Goal: Task Accomplishment & Management: Complete application form

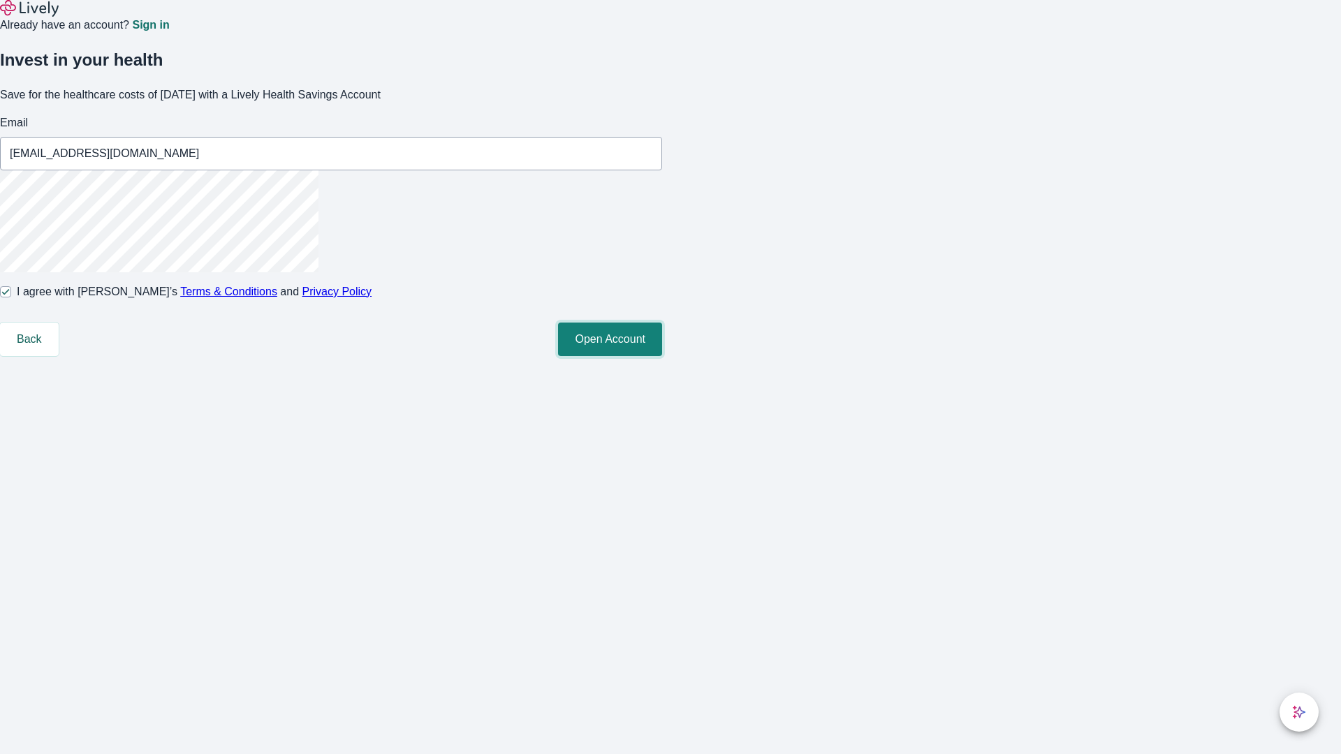
click at [662, 356] on button "Open Account" at bounding box center [610, 340] width 104 height 34
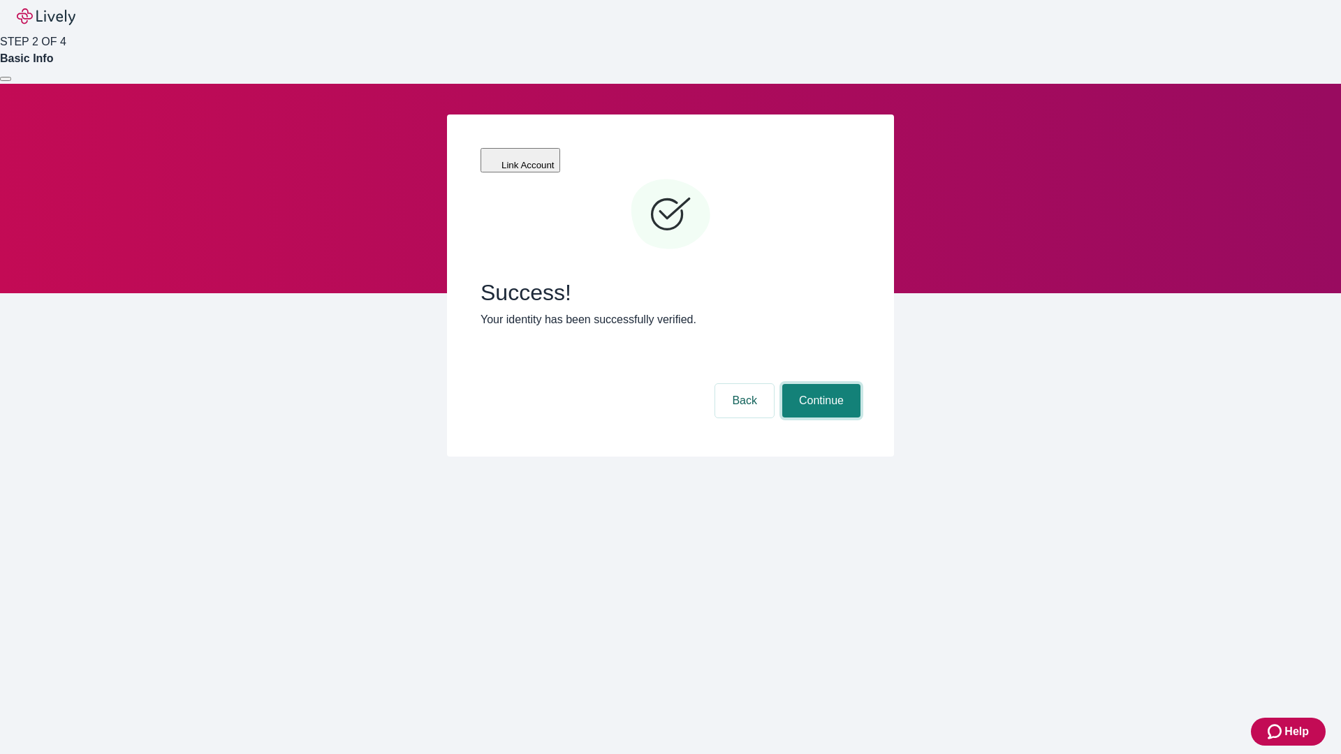
click at [819, 384] on button "Continue" at bounding box center [821, 401] width 78 height 34
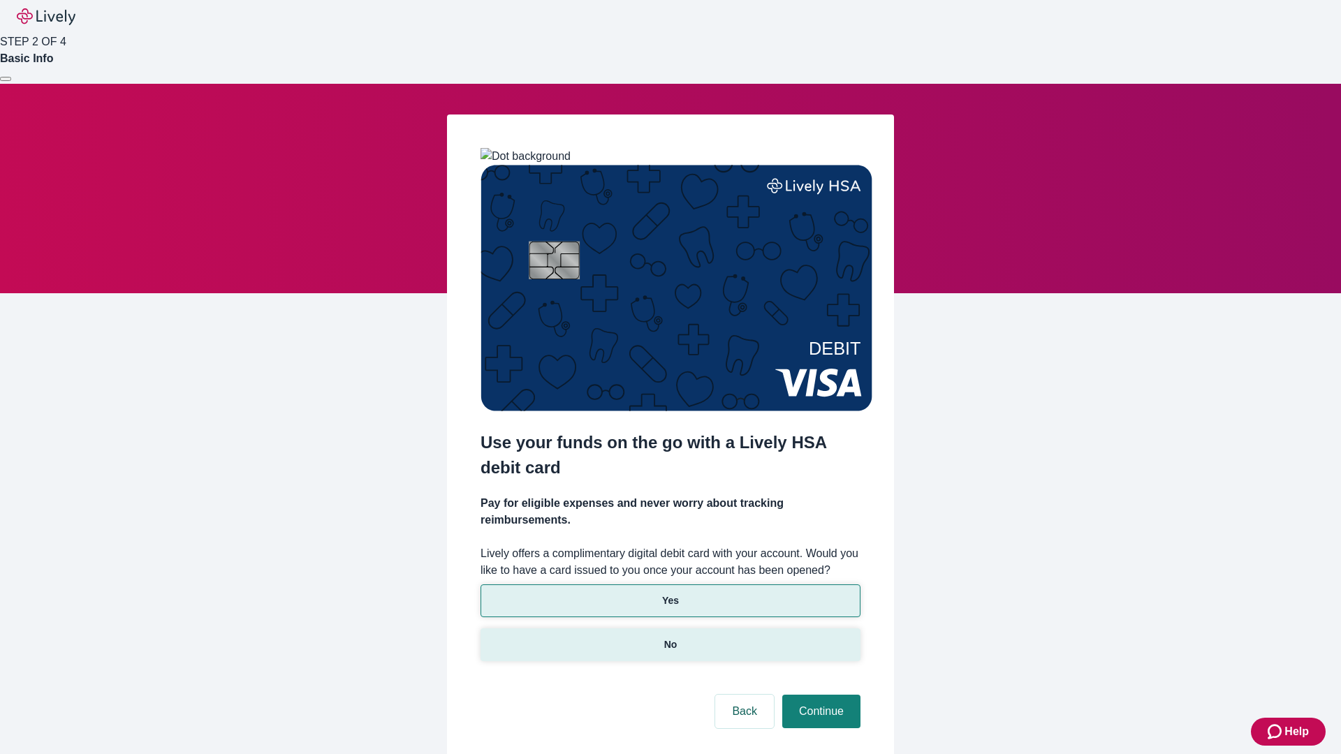
click at [670, 638] on p "No" at bounding box center [670, 645] width 13 height 15
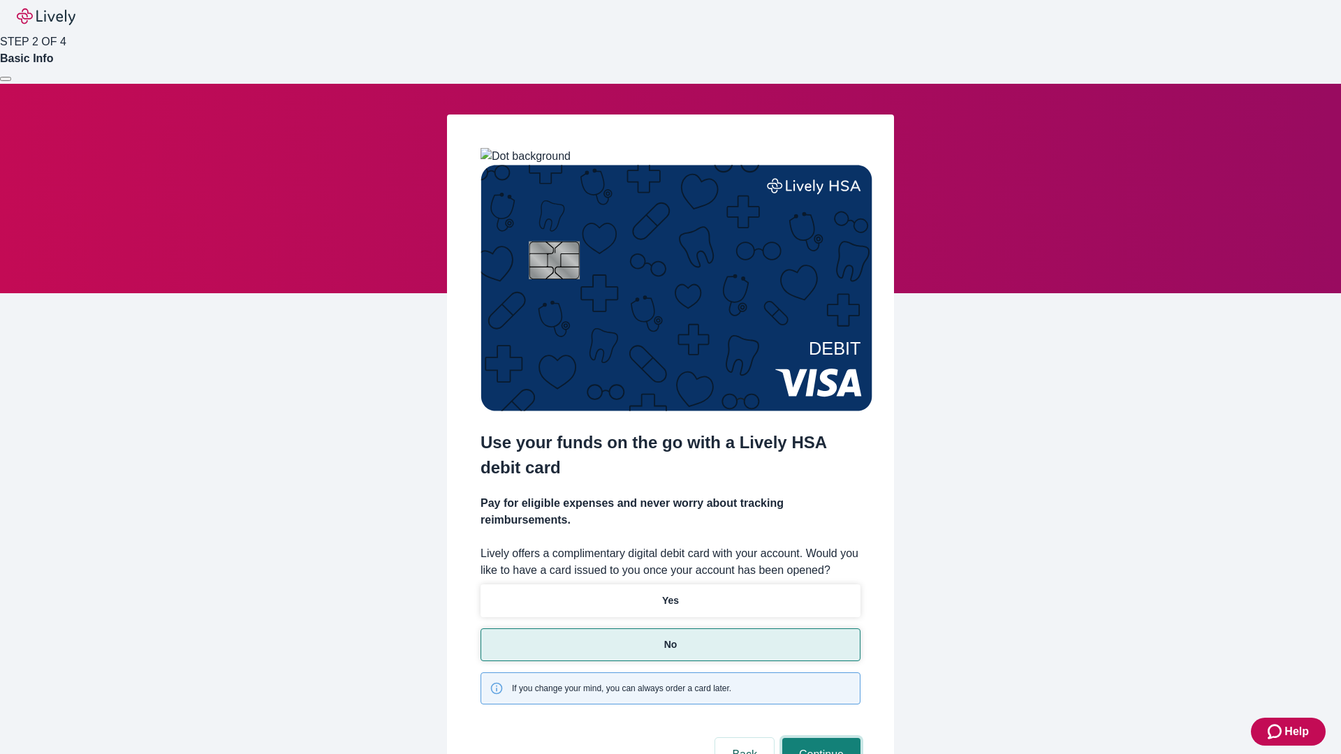
click at [819, 738] on button "Continue" at bounding box center [821, 755] width 78 height 34
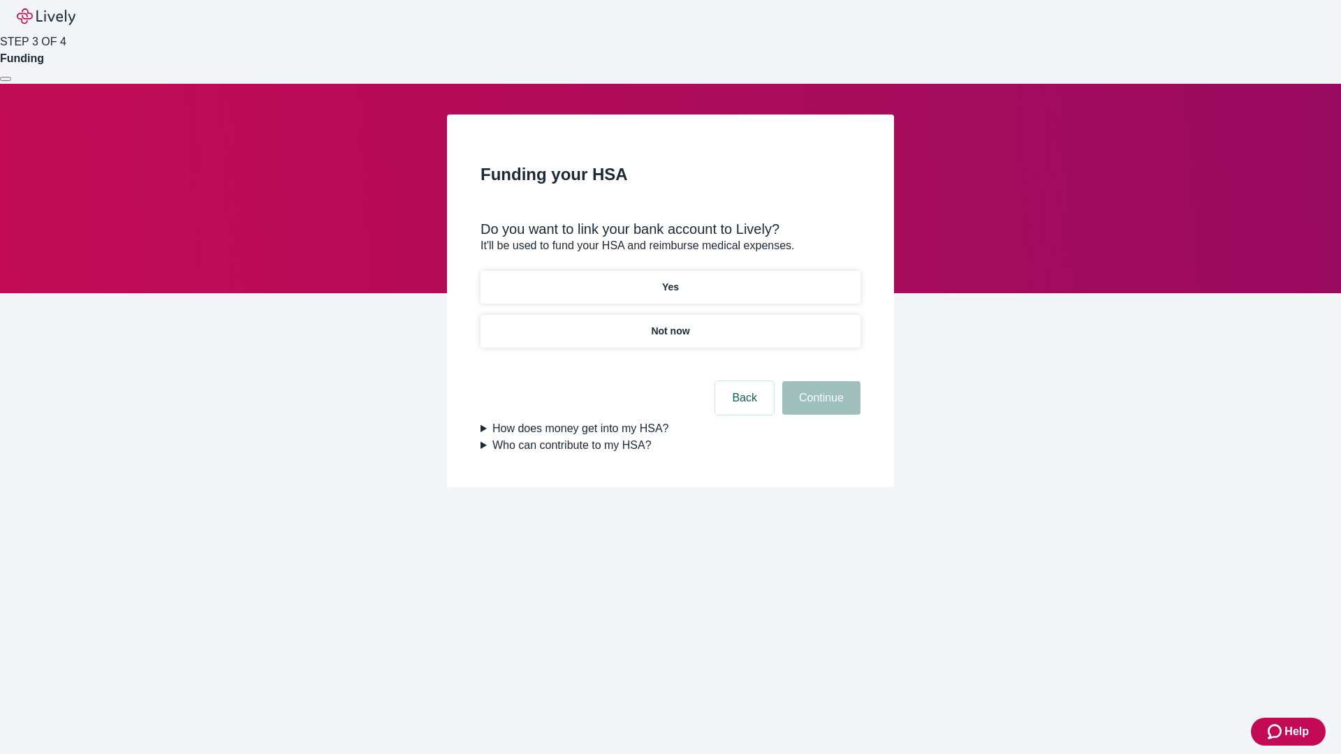
click at [670, 280] on p "Yes" at bounding box center [670, 287] width 17 height 15
click at [819, 381] on button "Continue" at bounding box center [821, 398] width 78 height 34
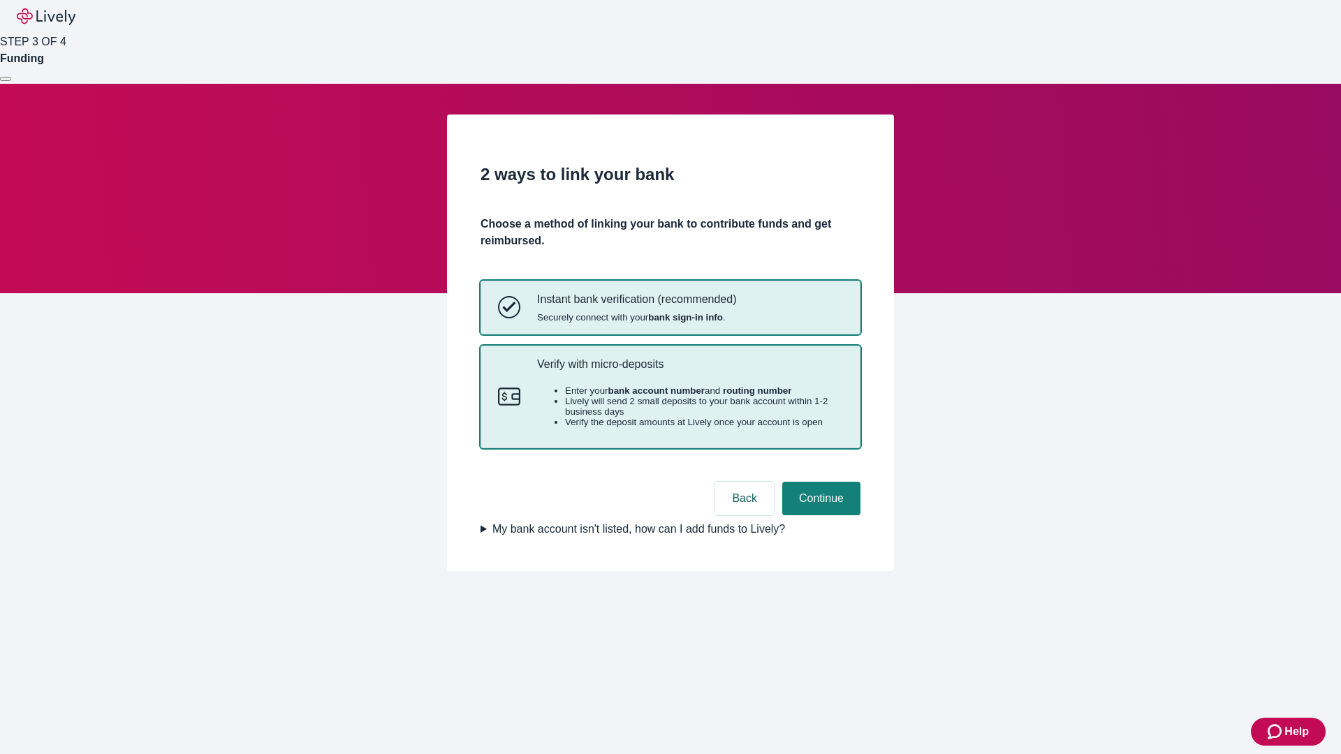
click at [689, 371] on p "Verify with micro-deposits" at bounding box center [690, 364] width 306 height 13
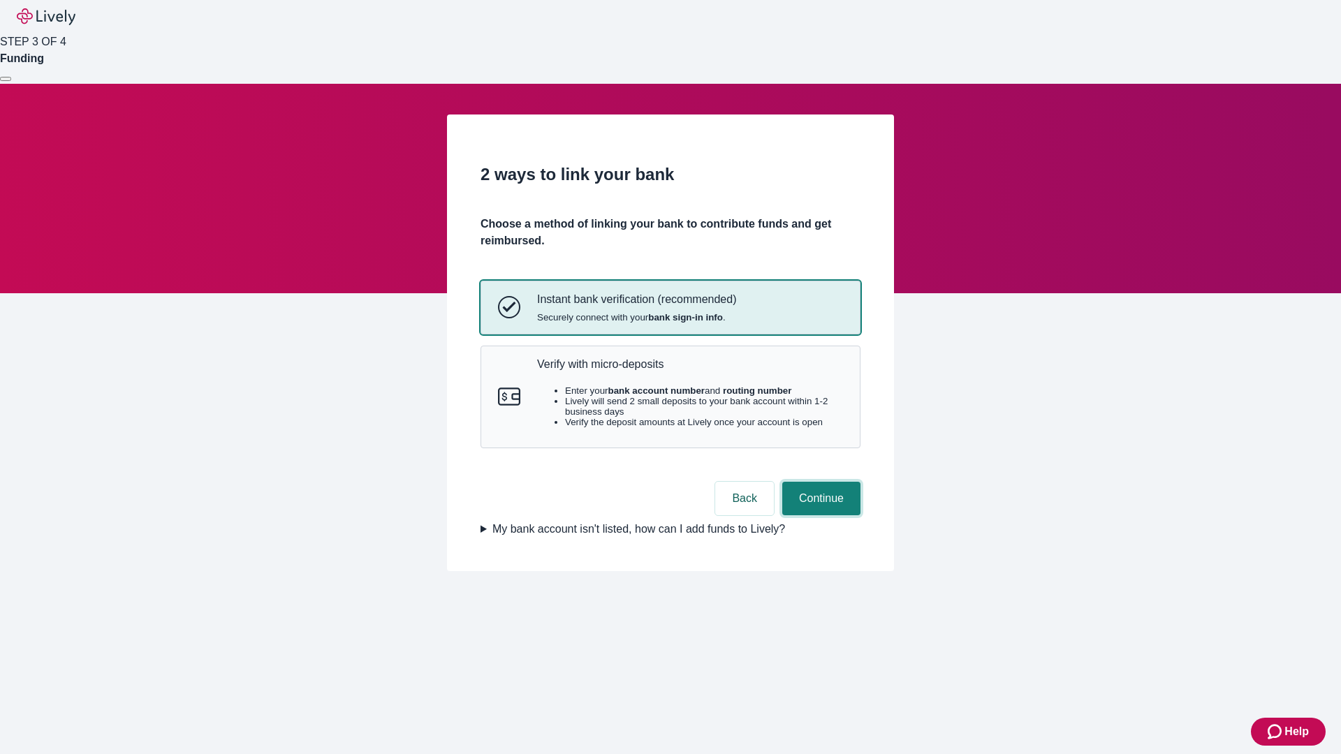
click at [819, 515] on button "Continue" at bounding box center [821, 499] width 78 height 34
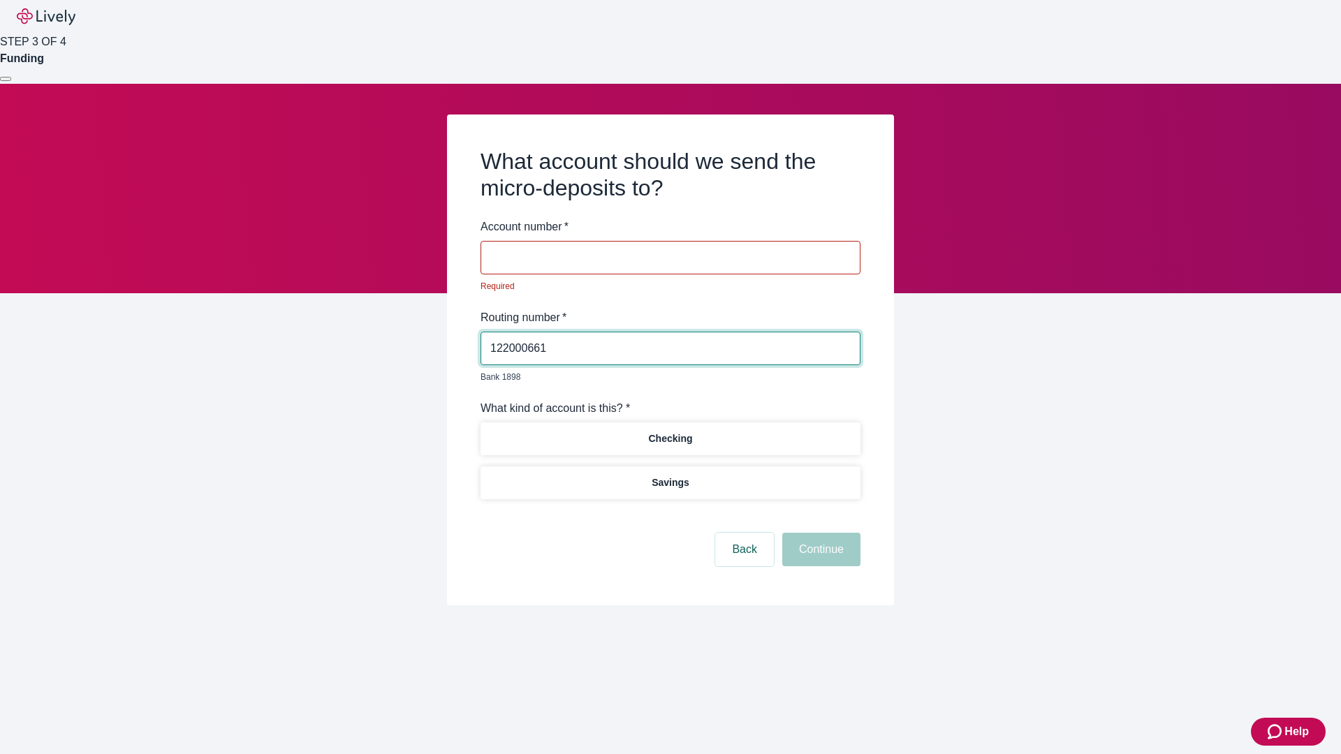
type input "122000661"
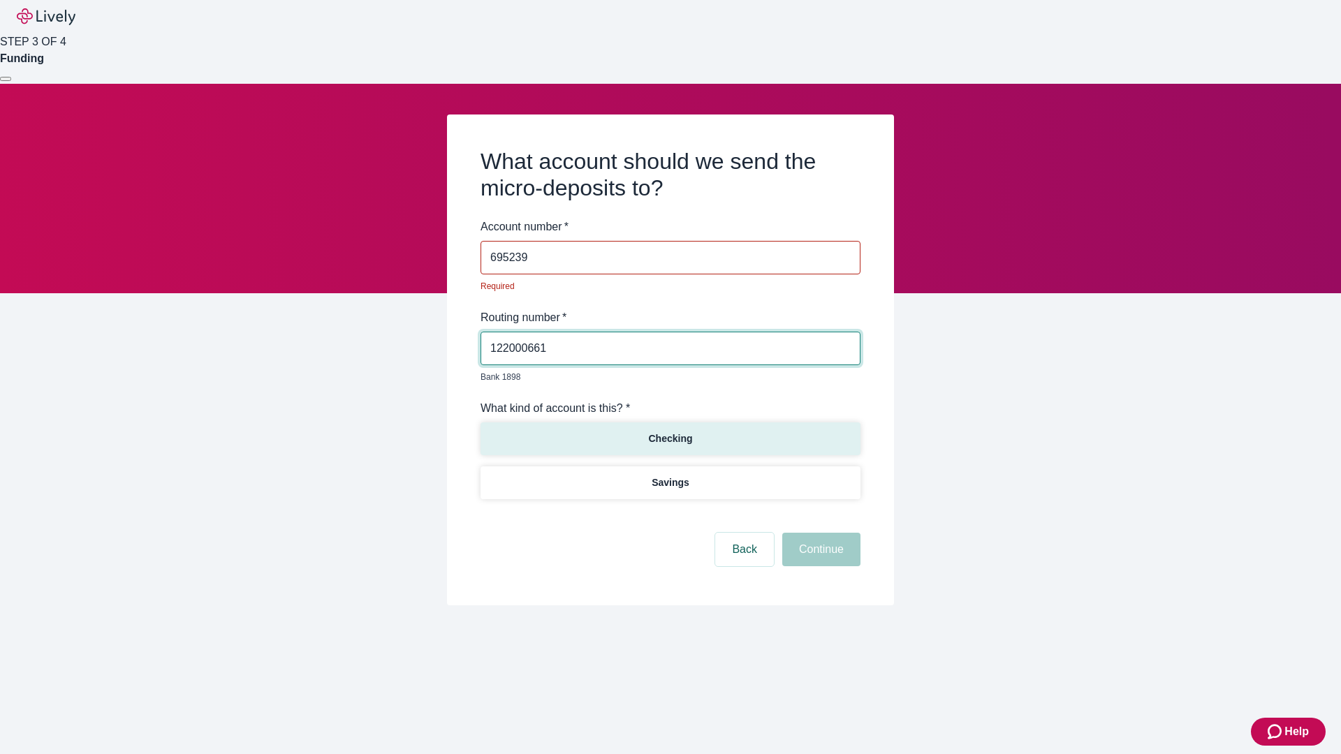
type input "695239"
click at [670, 432] on p "Checking" at bounding box center [670, 439] width 44 height 15
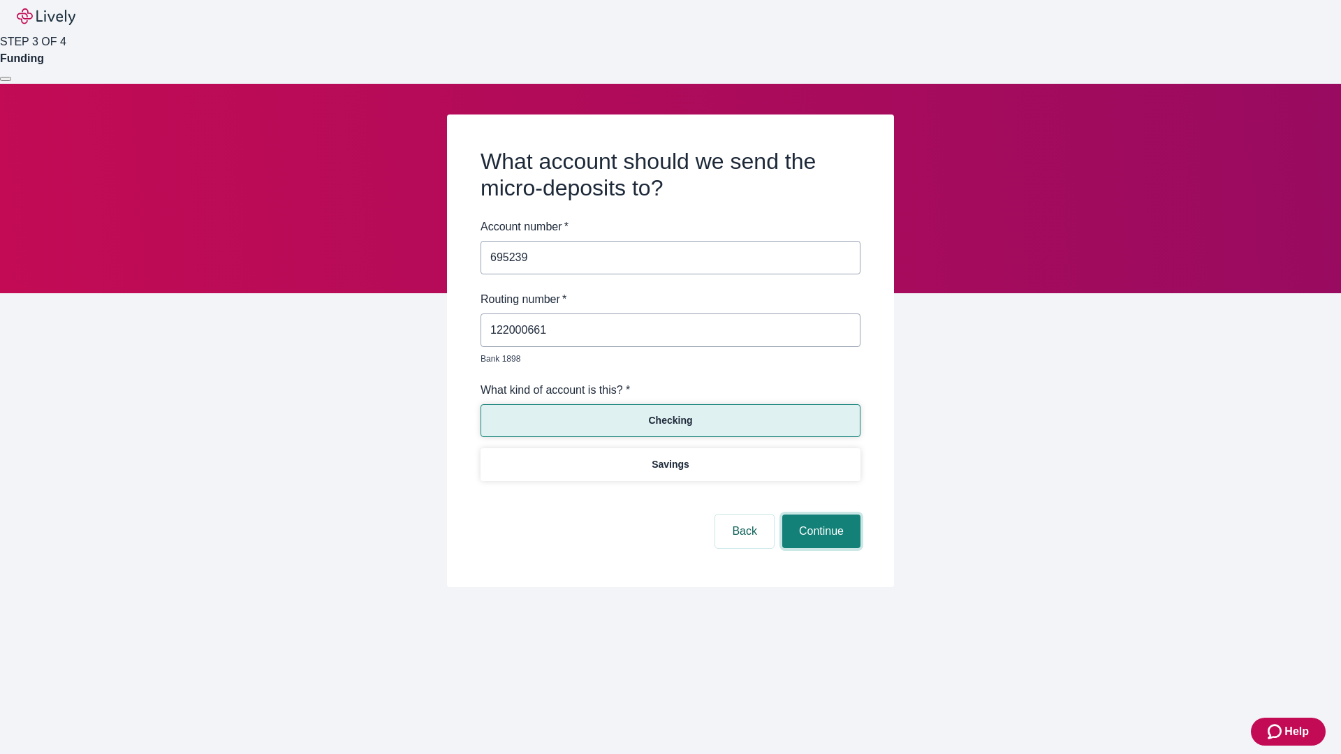
click at [819, 515] on button "Continue" at bounding box center [821, 532] width 78 height 34
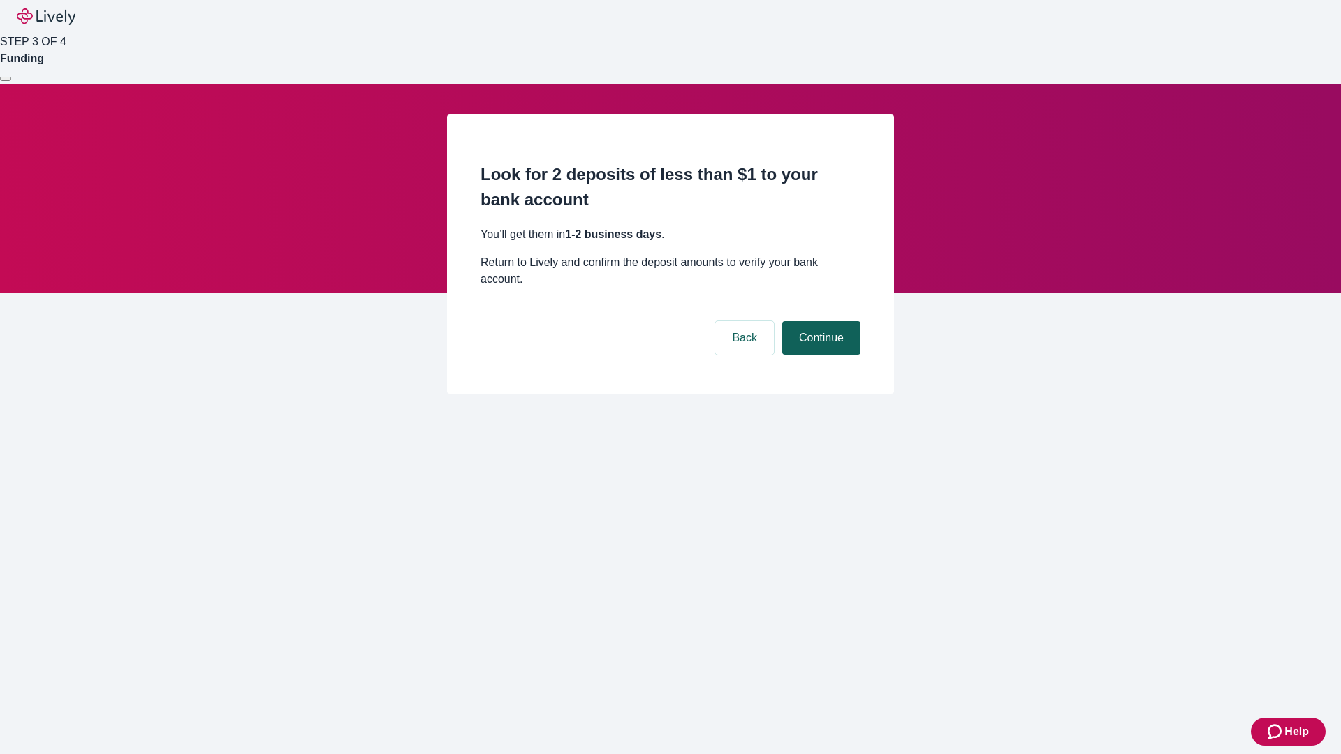
click at [819, 321] on button "Continue" at bounding box center [821, 338] width 78 height 34
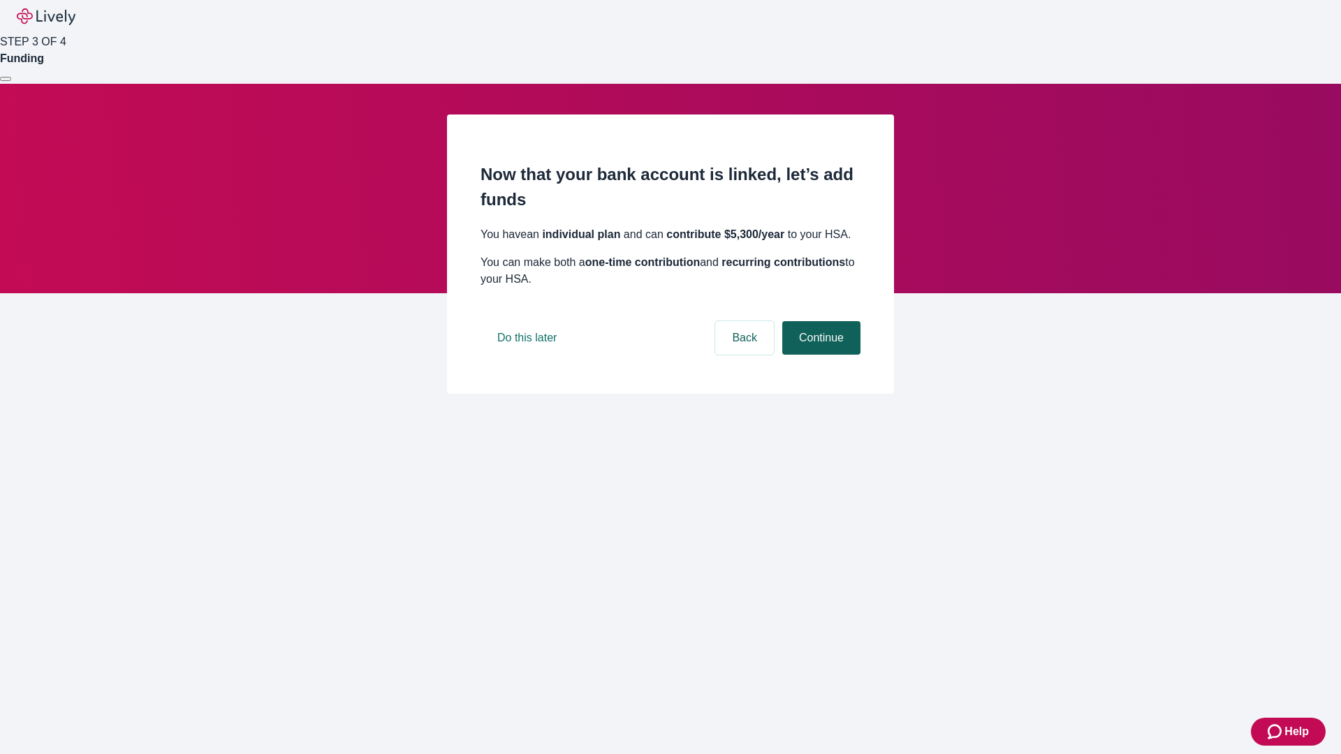
click at [819, 355] on button "Continue" at bounding box center [821, 338] width 78 height 34
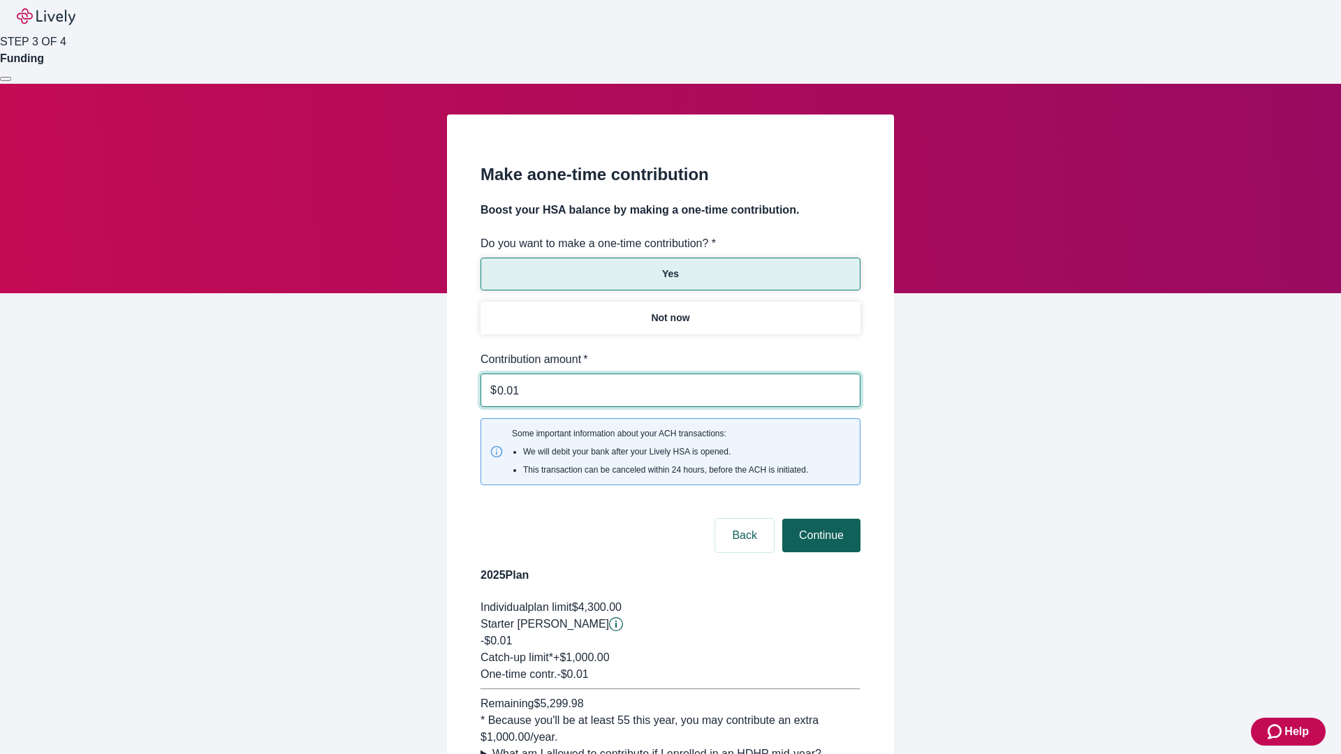
type input "0.01"
click at [819, 519] on button "Continue" at bounding box center [821, 536] width 78 height 34
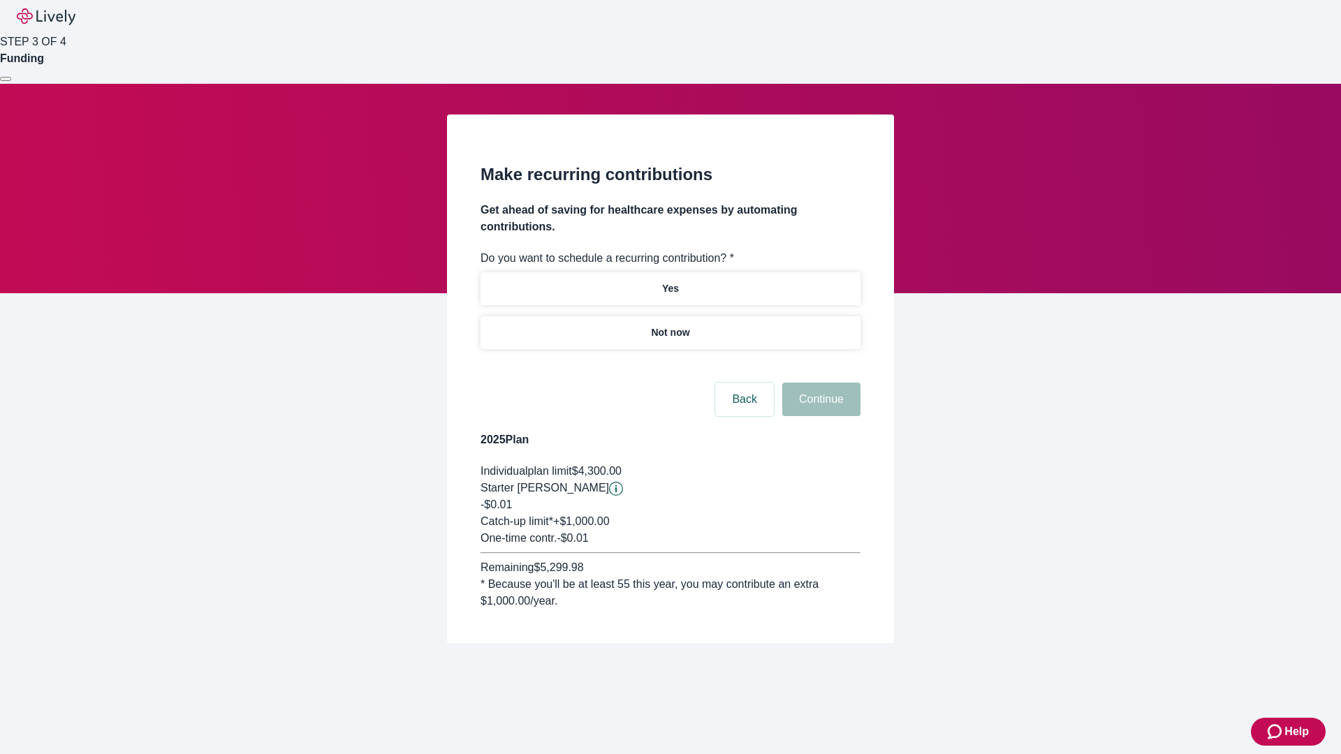
click at [670, 326] on p "Not now" at bounding box center [670, 333] width 38 height 15
click at [819, 383] on button "Continue" at bounding box center [821, 400] width 78 height 34
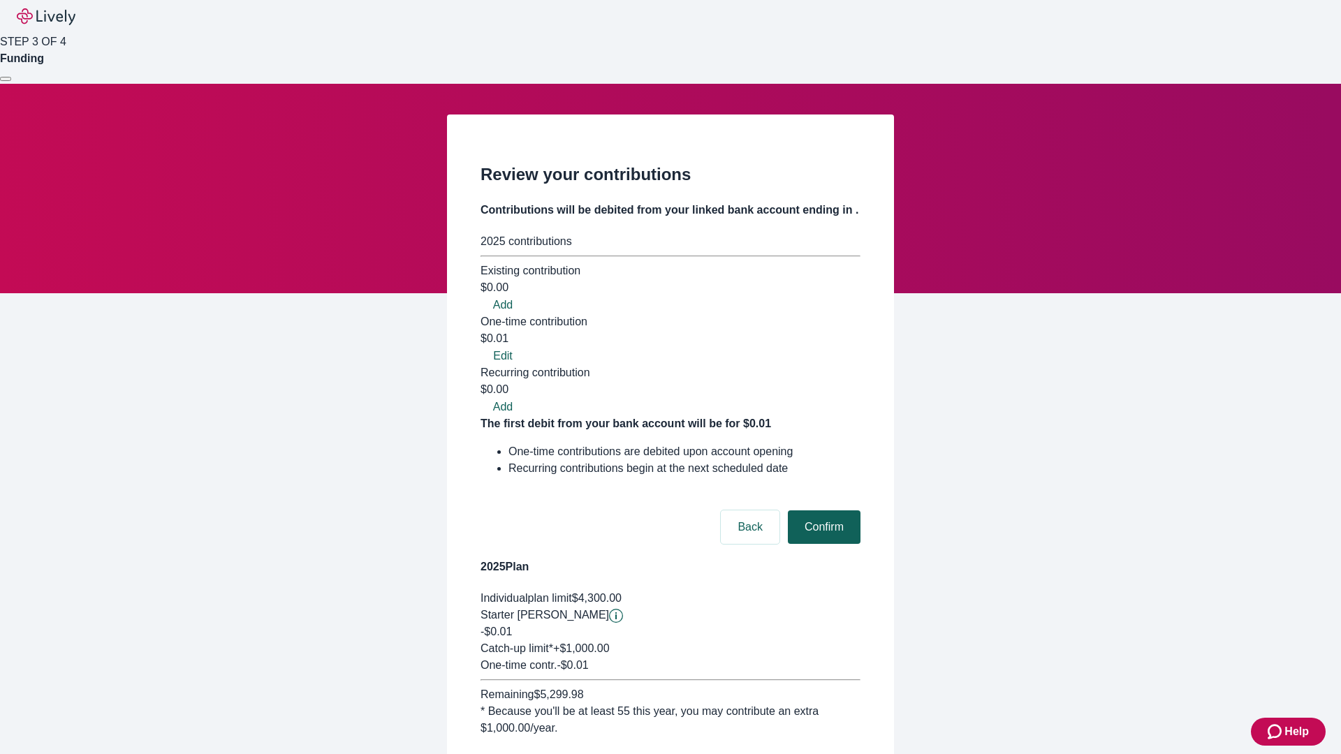
click at [822, 511] on button "Confirm" at bounding box center [824, 528] width 73 height 34
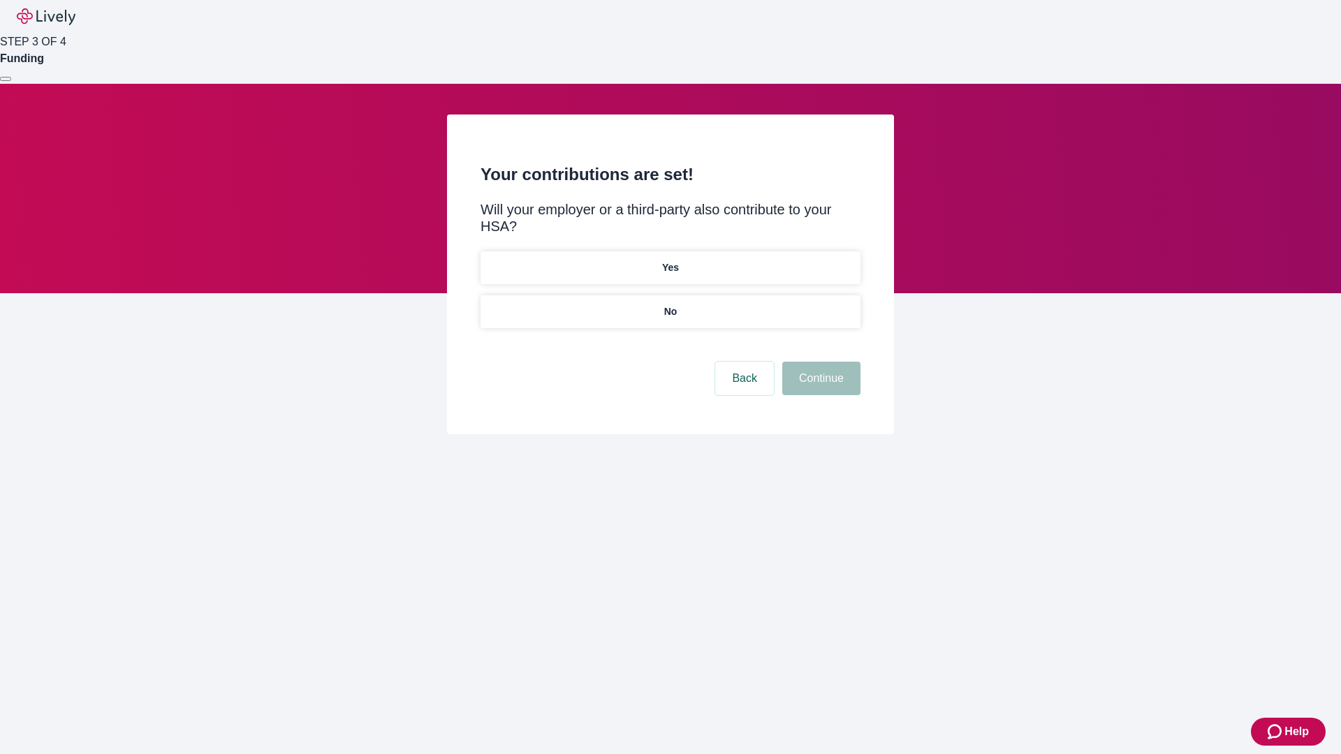
click at [670, 305] on p "No" at bounding box center [670, 312] width 13 height 15
click at [819, 362] on button "Continue" at bounding box center [821, 379] width 78 height 34
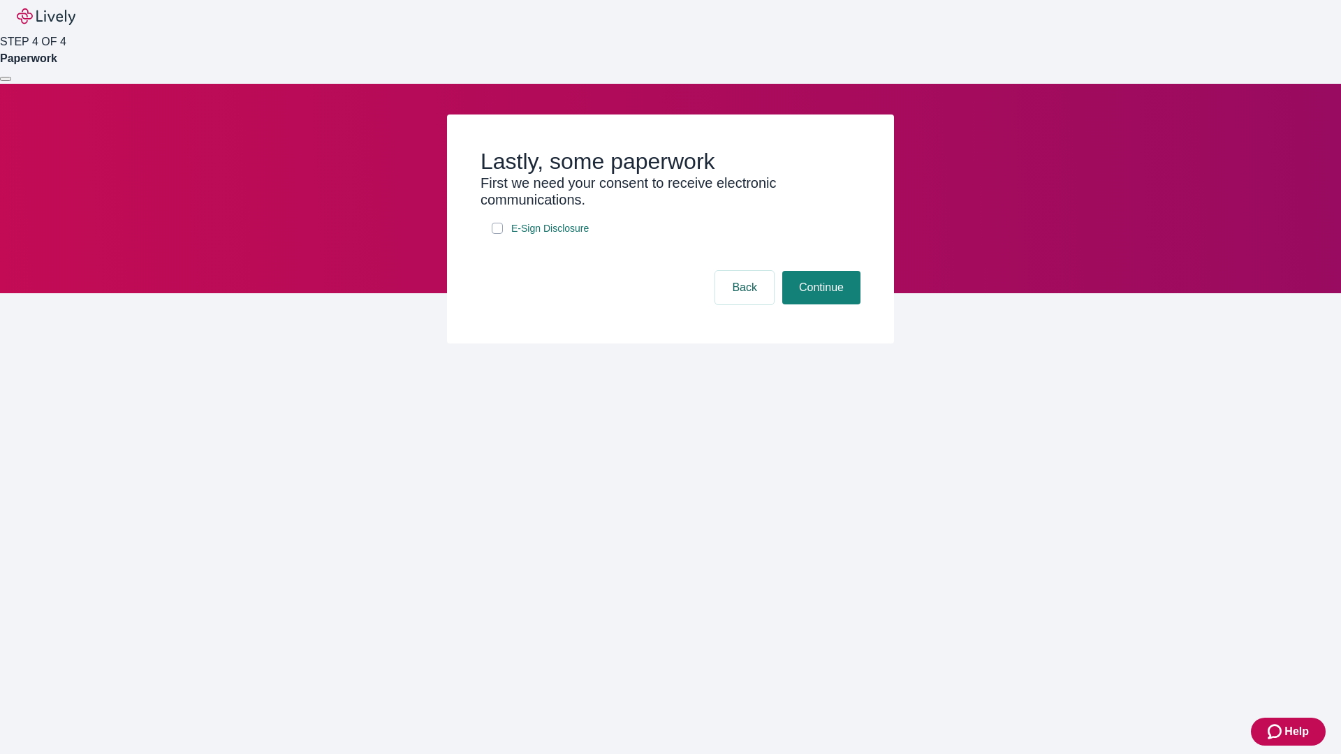
click at [497, 234] on input "E-Sign Disclosure" at bounding box center [497, 228] width 11 height 11
checkbox input "true"
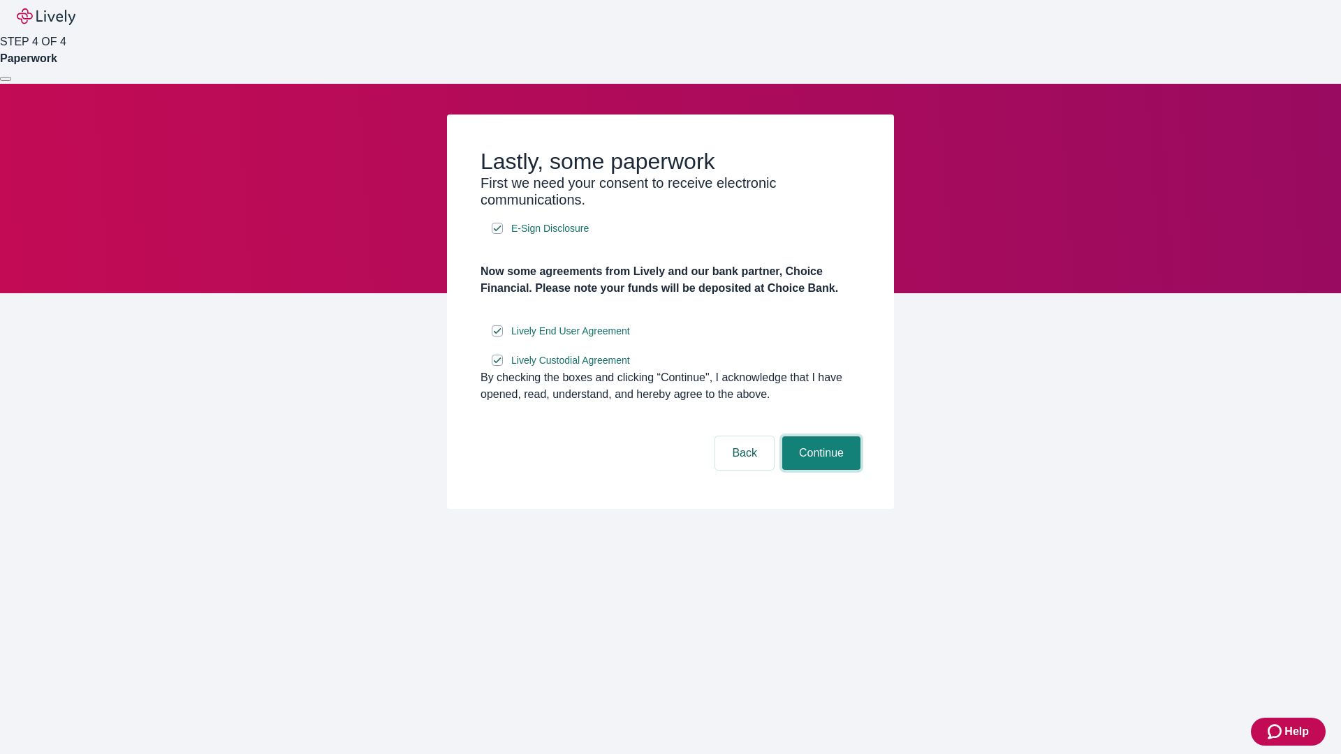
click at [819, 470] on button "Continue" at bounding box center [821, 454] width 78 height 34
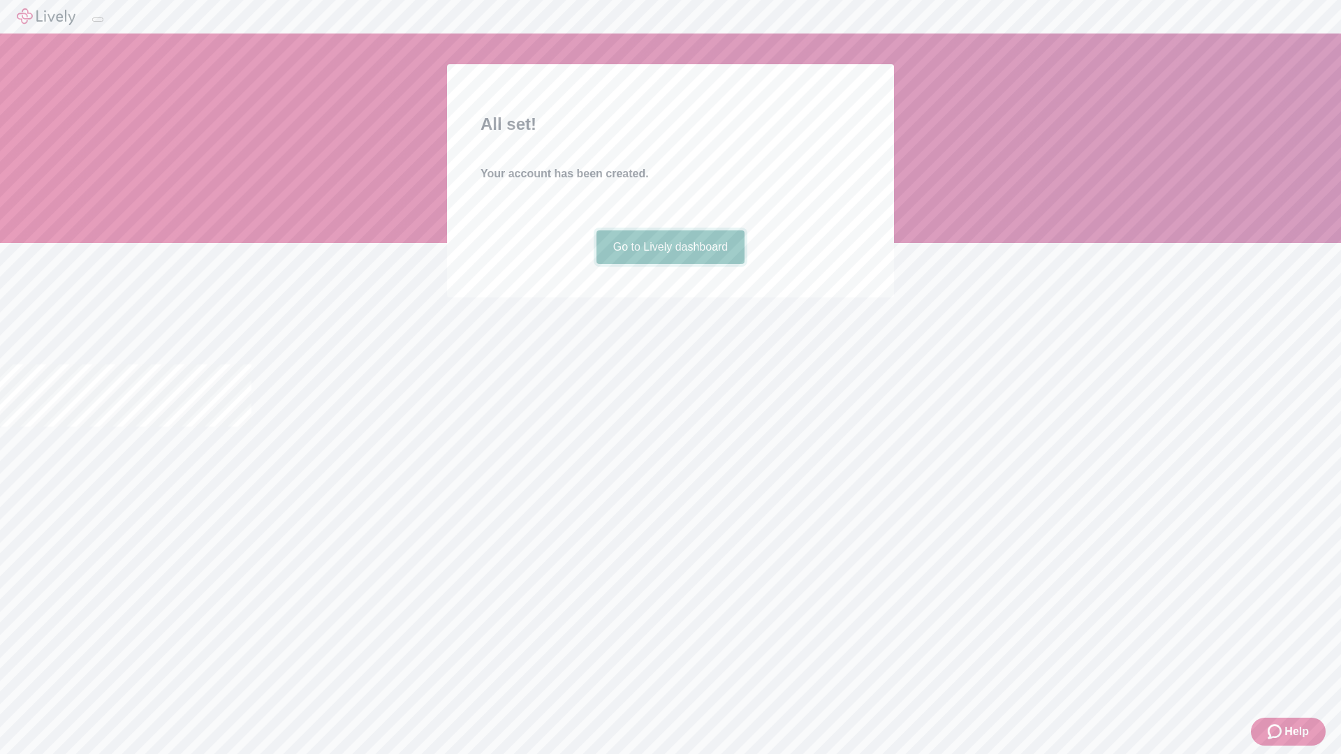
click at [670, 264] on link "Go to Lively dashboard" at bounding box center [671, 248] width 149 height 34
